Goal: Contribute content

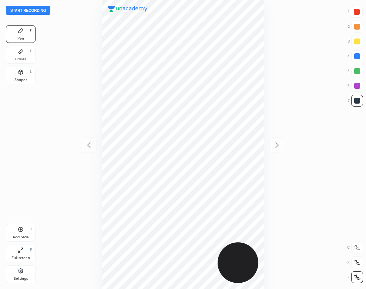
scroll to position [289, 248]
click at [46, 13] on button "Start recording" at bounding box center [28, 10] width 44 height 9
click at [21, 53] on icon at bounding box center [21, 52] width 6 height 6
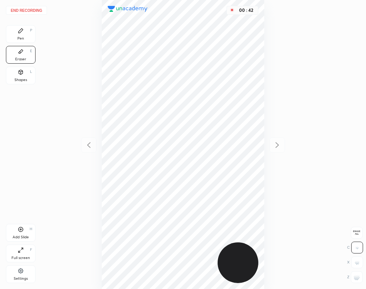
click at [20, 37] on div "Pen" at bounding box center [20, 39] width 7 height 4
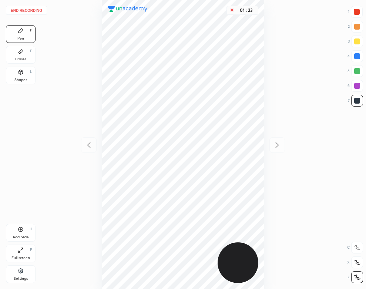
click at [356, 60] on div at bounding box center [358, 56] width 12 height 12
click at [20, 61] on div "Eraser" at bounding box center [20, 59] width 11 height 4
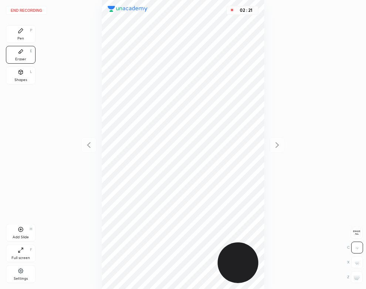
click at [29, 231] on div "Add Slide H" at bounding box center [21, 233] width 30 height 18
click at [31, 26] on div "Pen P" at bounding box center [21, 34] width 30 height 18
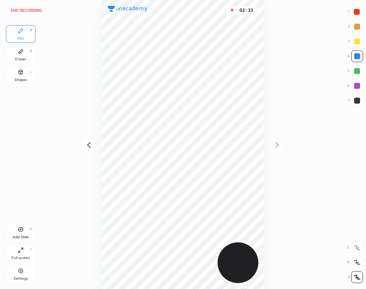
click at [86, 147] on icon at bounding box center [88, 145] width 9 height 9
click at [277, 144] on icon at bounding box center [277, 145] width 3 height 6
click at [89, 144] on icon at bounding box center [88, 145] width 9 height 9
click at [356, 100] on div at bounding box center [357, 101] width 6 height 6
click at [278, 143] on icon at bounding box center [277, 145] width 9 height 9
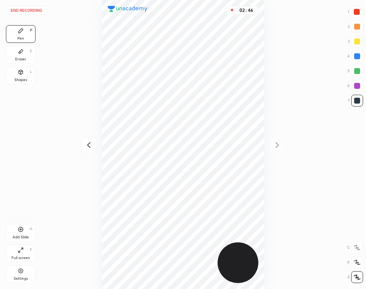
click at [358, 59] on div at bounding box center [357, 56] width 6 height 6
click at [82, 145] on div at bounding box center [89, 145] width 16 height 16
click at [279, 139] on div at bounding box center [278, 145] width 16 height 16
click at [24, 59] on div "Eraser" at bounding box center [20, 59] width 11 height 4
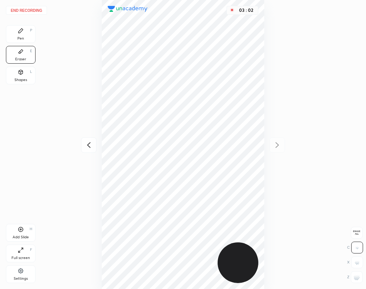
click at [25, 38] on div "Pen P" at bounding box center [21, 34] width 30 height 18
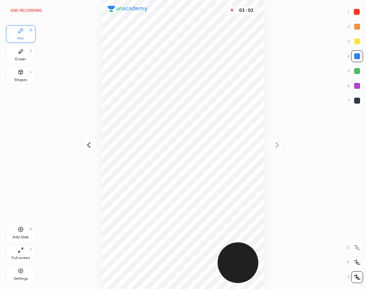
click at [87, 141] on icon at bounding box center [88, 145] width 9 height 9
click at [278, 146] on icon at bounding box center [277, 145] width 3 height 6
click at [89, 147] on icon at bounding box center [88, 145] width 3 height 6
click at [277, 139] on div at bounding box center [278, 145] width 16 height 16
click at [89, 144] on icon at bounding box center [88, 145] width 9 height 9
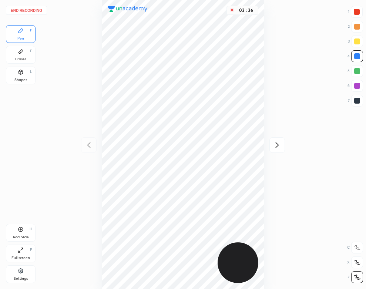
click at [281, 143] on icon at bounding box center [277, 145] width 9 height 9
click at [89, 147] on icon at bounding box center [88, 145] width 9 height 9
click at [279, 144] on icon at bounding box center [277, 145] width 9 height 9
click at [85, 144] on icon at bounding box center [88, 145] width 9 height 9
click at [276, 140] on div at bounding box center [278, 145] width 16 height 16
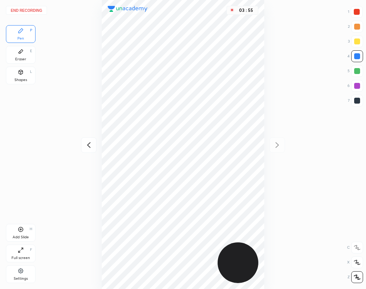
click at [24, 60] on div "Eraser" at bounding box center [20, 59] width 11 height 4
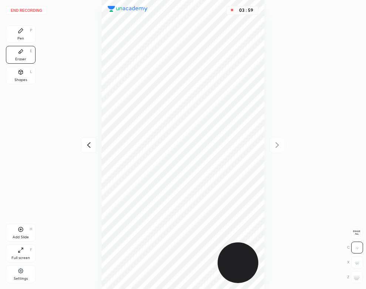
click at [18, 32] on icon at bounding box center [21, 31] width 6 height 6
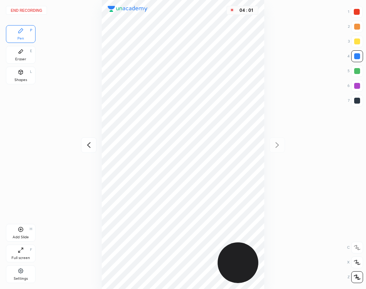
click at [90, 141] on icon at bounding box center [88, 145] width 9 height 9
click at [276, 144] on icon at bounding box center [277, 145] width 9 height 9
click at [12, 229] on div "Add Slide H" at bounding box center [21, 233] width 30 height 18
click at [21, 51] on icon at bounding box center [21, 52] width 4 height 4
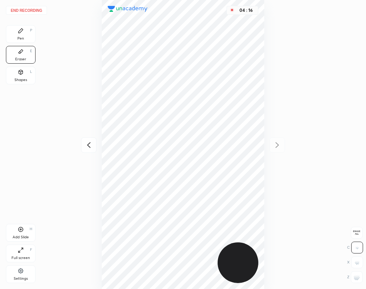
click at [25, 31] on div "Pen P" at bounding box center [21, 34] width 30 height 18
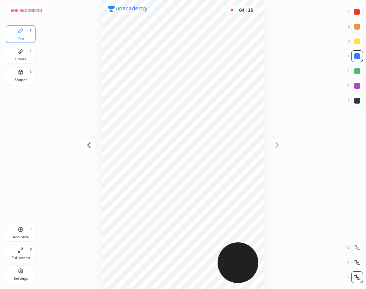
click at [88, 144] on icon at bounding box center [88, 145] width 3 height 6
click at [86, 146] on icon at bounding box center [88, 145] width 9 height 9
click at [56, 92] on div "End recording 1 2 3 4 5 6 7 R O A L C X Z Erase all C X Z Pen P Eraser E Shapes…" at bounding box center [183, 144] width 366 height 289
click at [278, 142] on icon at bounding box center [277, 145] width 9 height 9
click at [279, 140] on div at bounding box center [278, 145] width 16 height 16
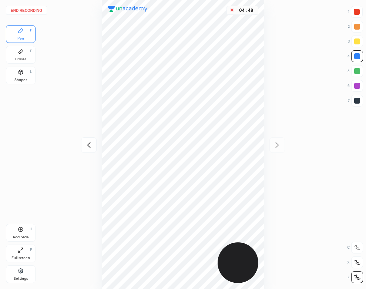
click at [14, 76] on div "Shapes L" at bounding box center [21, 76] width 30 height 18
click at [27, 36] on div "Pen P" at bounding box center [21, 34] width 30 height 18
click at [36, 11] on button "End recording" at bounding box center [26, 10] width 41 height 9
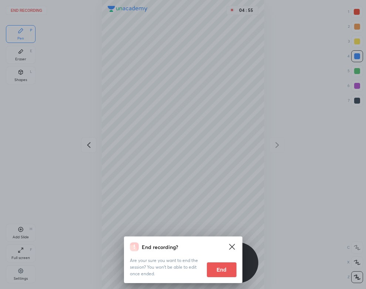
click at [220, 264] on button "End" at bounding box center [222, 270] width 30 height 15
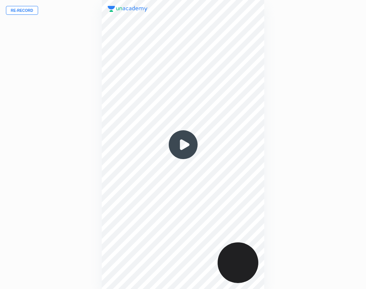
click at [178, 142] on img at bounding box center [184, 145] width 36 height 36
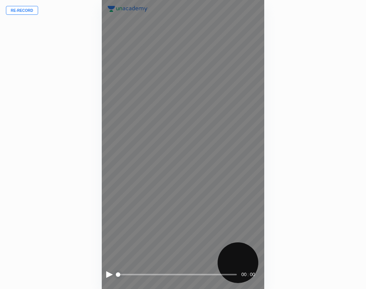
click at [110, 274] on div at bounding box center [109, 274] width 7 height 7
